Goal: Ask a question

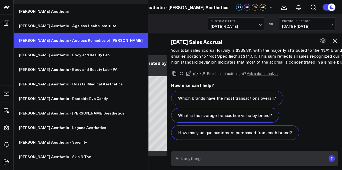
scroll to position [17, 0]
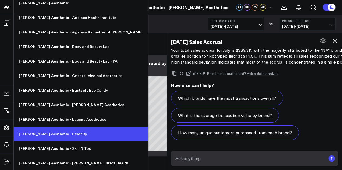
click at [62, 135] on link "[PERSON_NAME] Aesthetic - Serenity" at bounding box center [81, 134] width 135 height 15
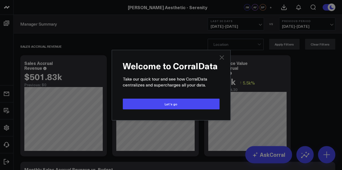
click at [220, 56] on icon "Close" at bounding box center [221, 57] width 4 height 4
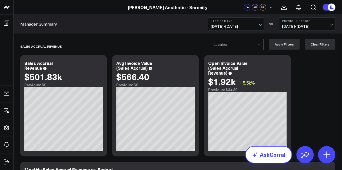
click at [274, 156] on link "AskCorral" at bounding box center [268, 154] width 47 height 17
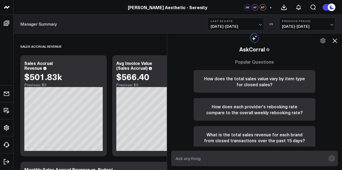
click at [237, 155] on textarea at bounding box center [250, 159] width 152 height 10
type textarea "July 2025 Sales accrual?"
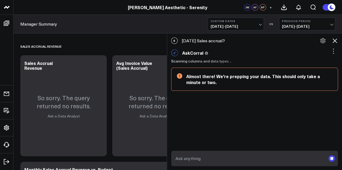
click at [336, 40] on icon at bounding box center [334, 41] width 6 height 6
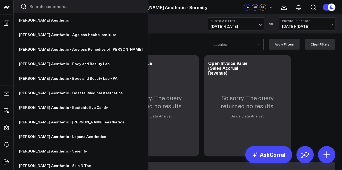
scroll to position [71, 0]
